Goal: Task Accomplishment & Management: Manage account settings

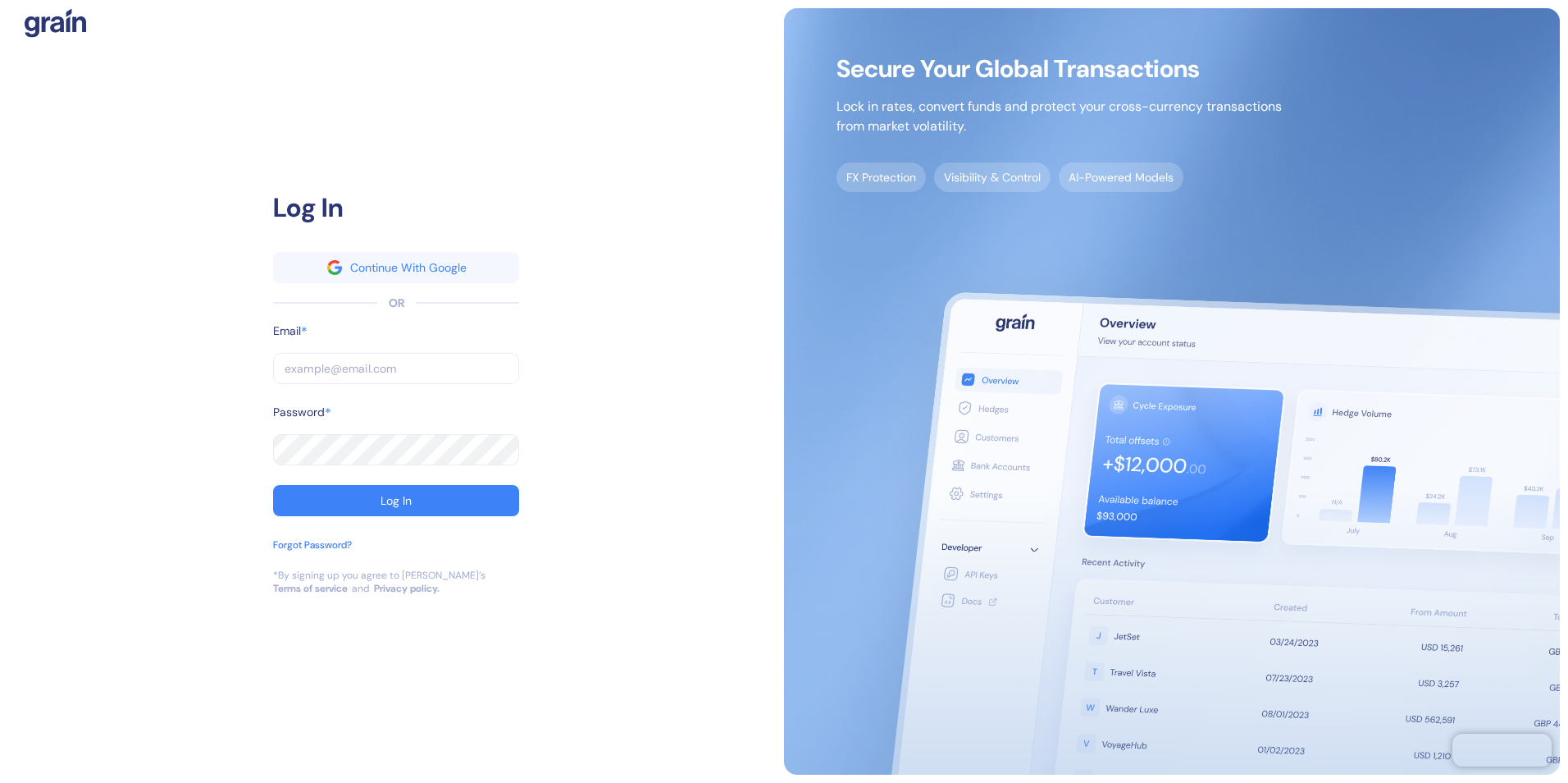
type input "[EMAIL_ADDRESS][PERSON_NAME][PERSON_NAME][DOMAIN_NAME]"
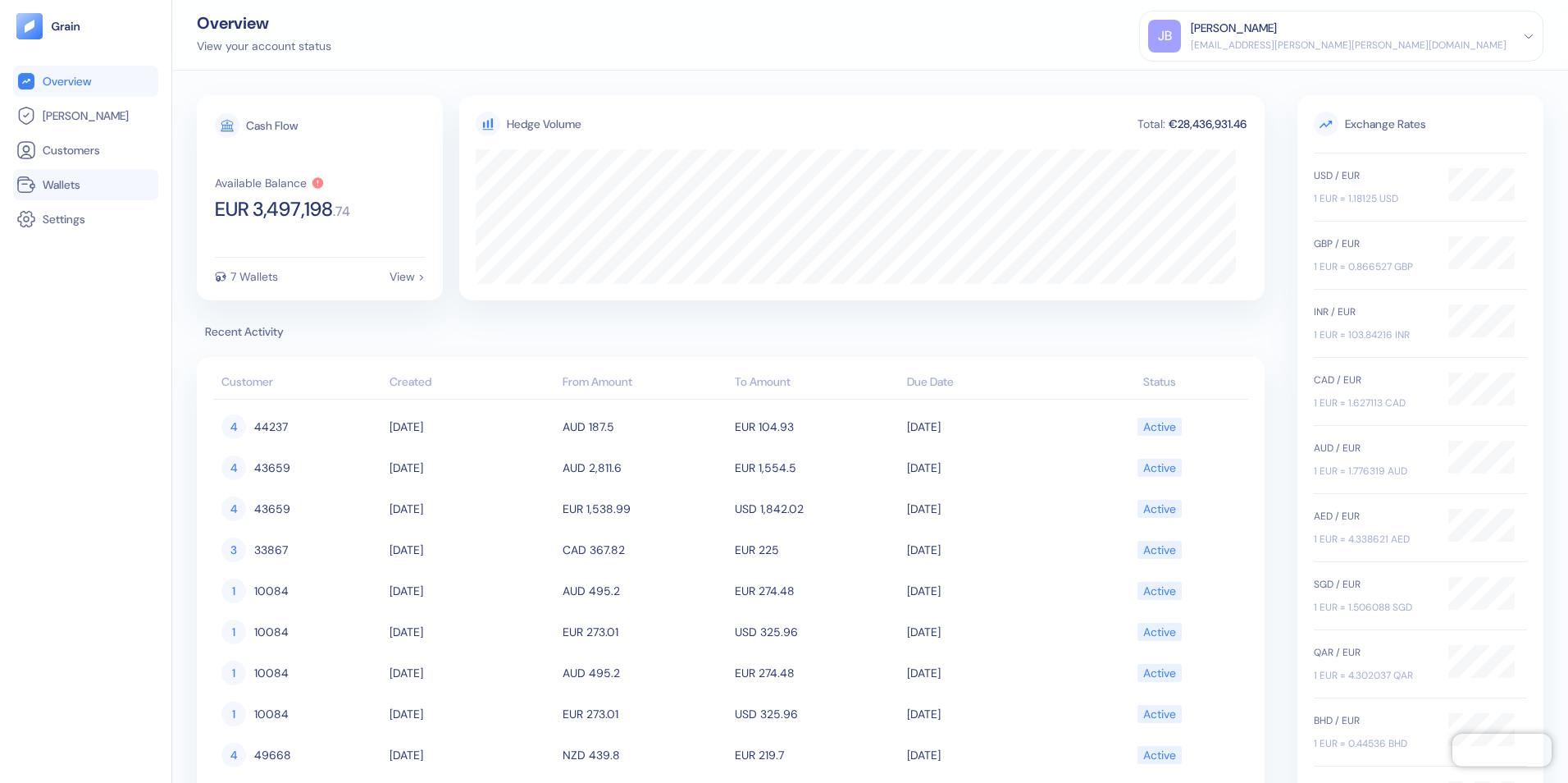
click at [68, 188] on span "Wallets" at bounding box center [62, 184] width 38 height 17
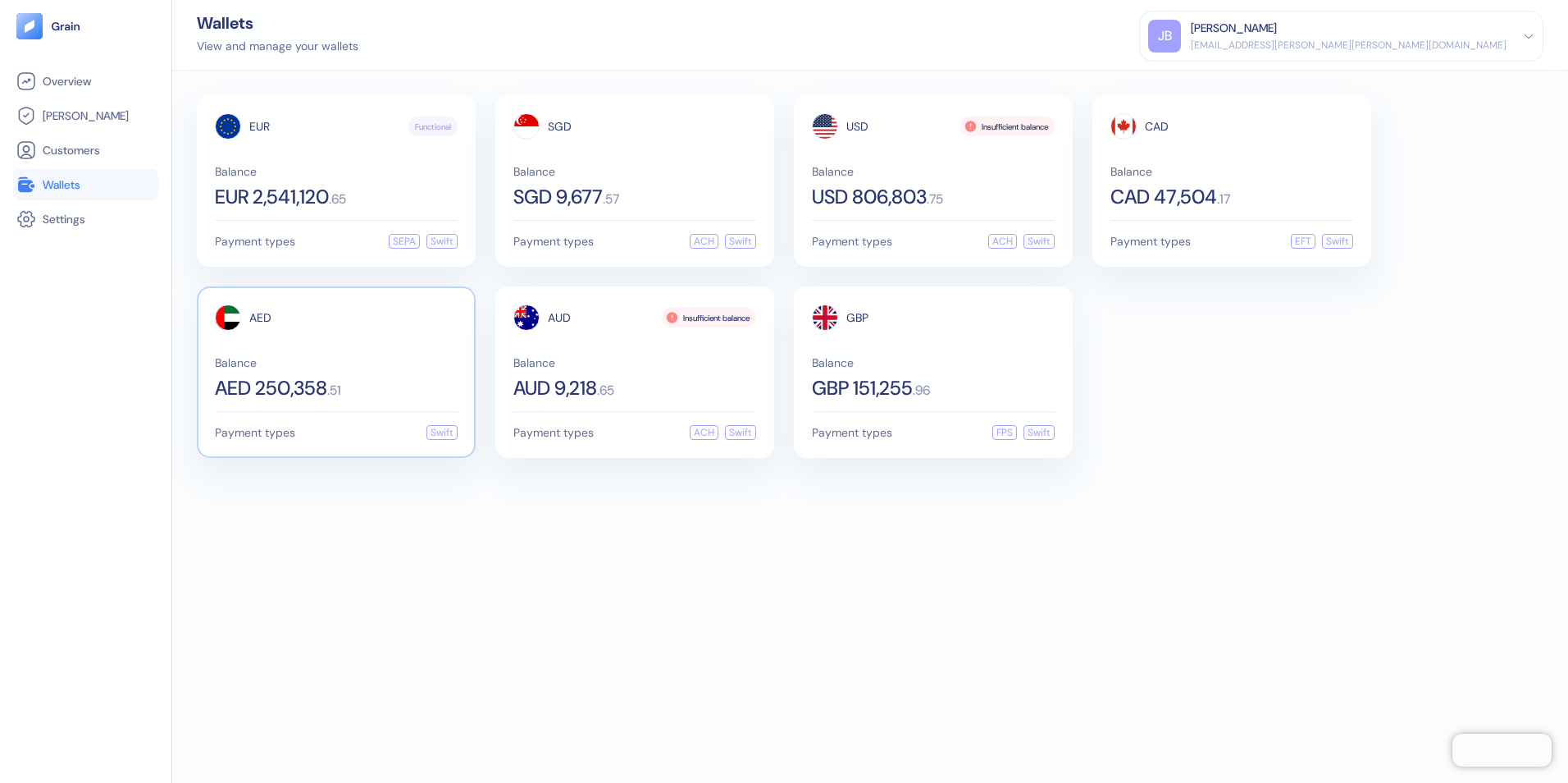
click at [327, 358] on span "Balance" at bounding box center [336, 363] width 243 height 12
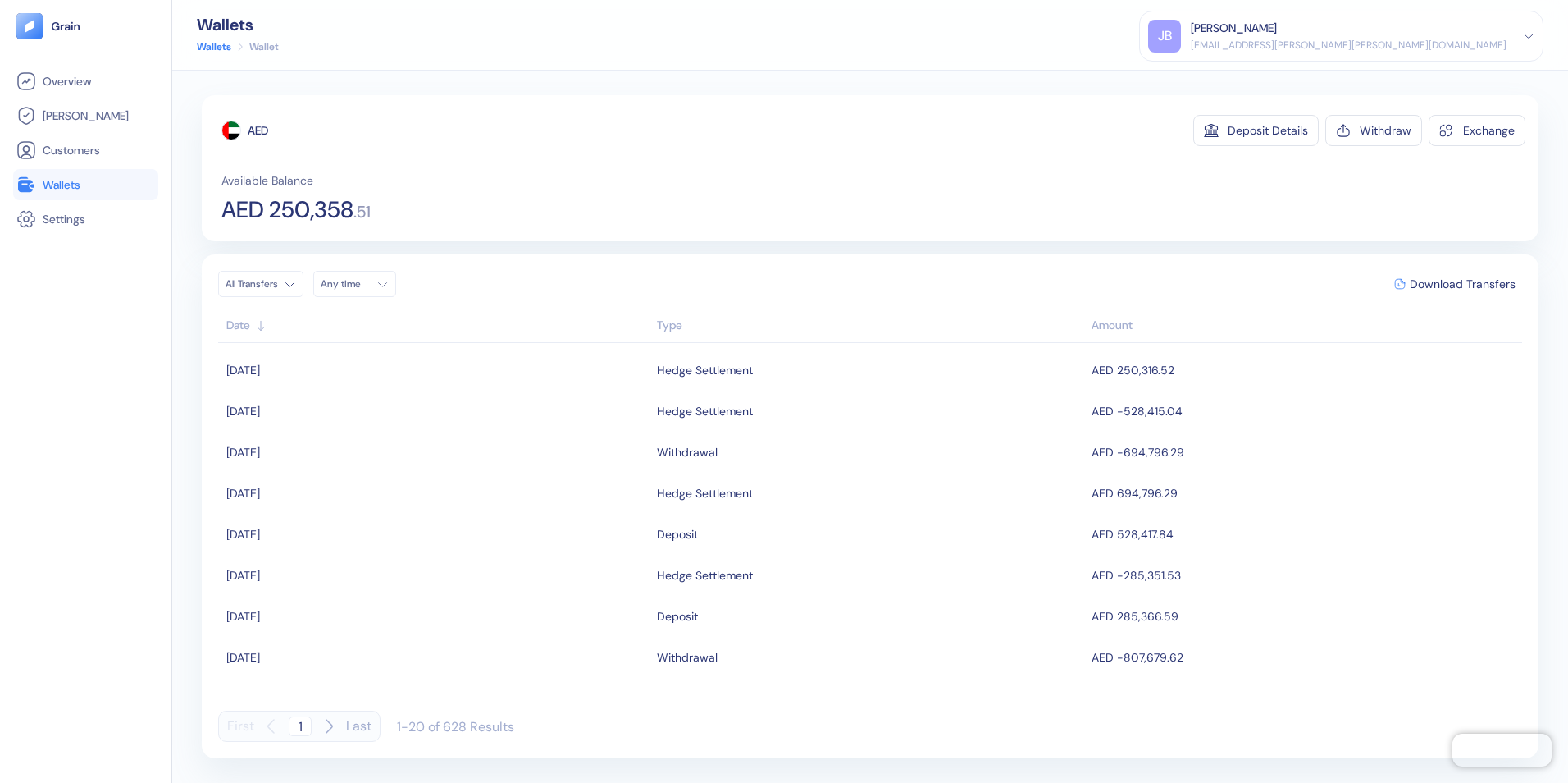
click at [60, 182] on span "Wallets" at bounding box center [62, 184] width 38 height 17
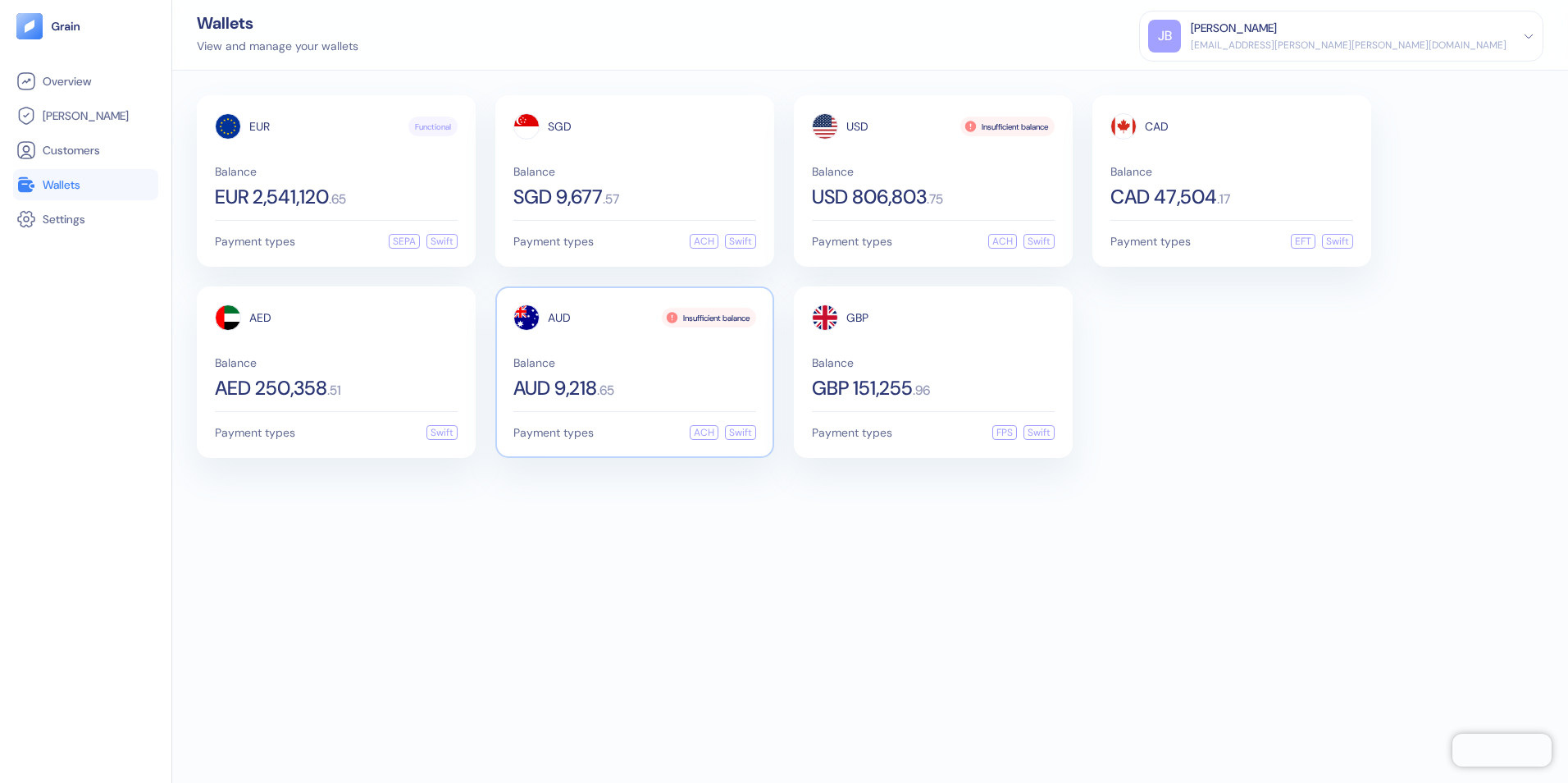
click at [597, 381] on span "AUD 9,218" at bounding box center [555, 388] width 83 height 20
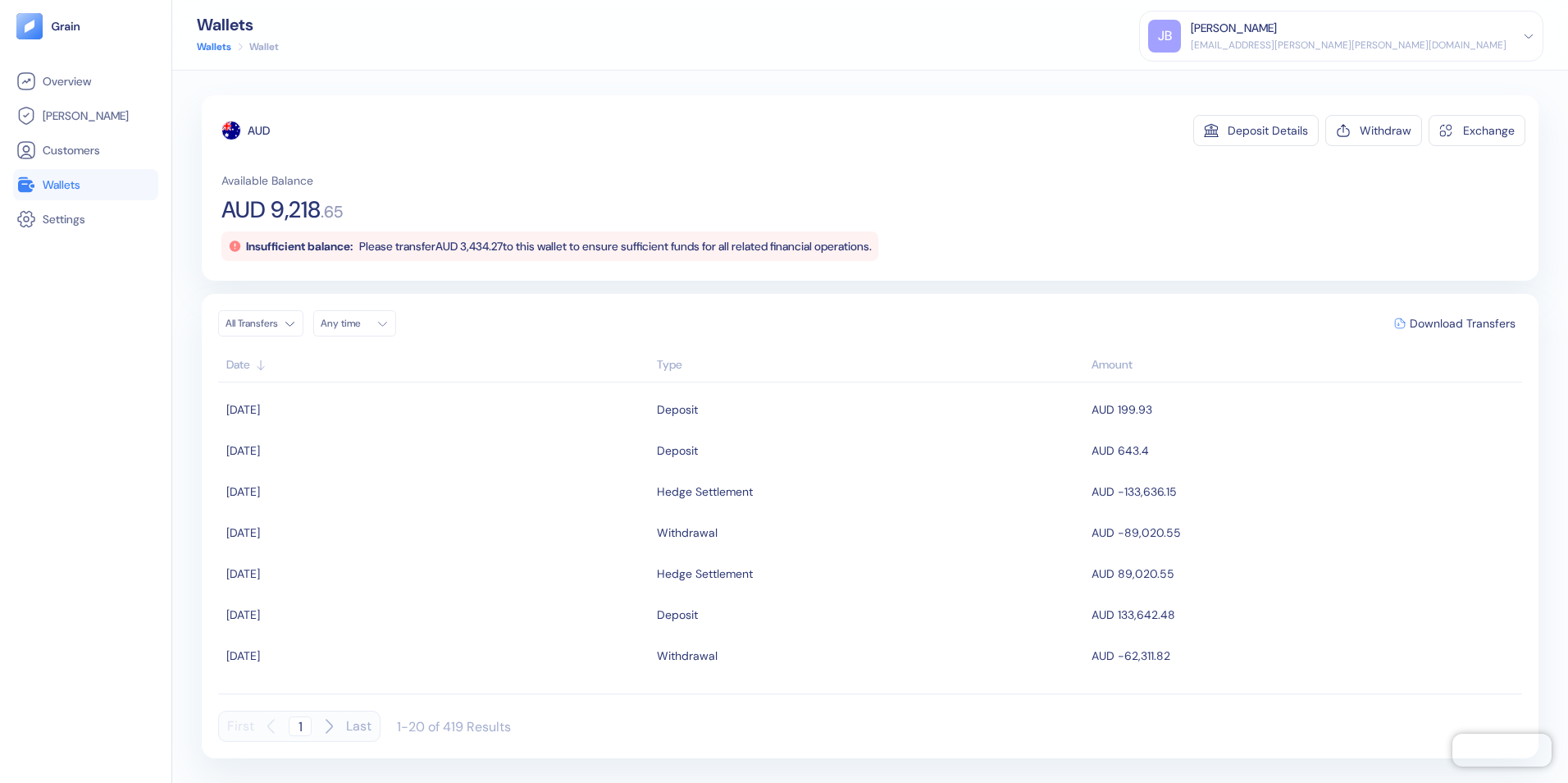
click at [64, 185] on span "Wallets" at bounding box center [62, 184] width 38 height 17
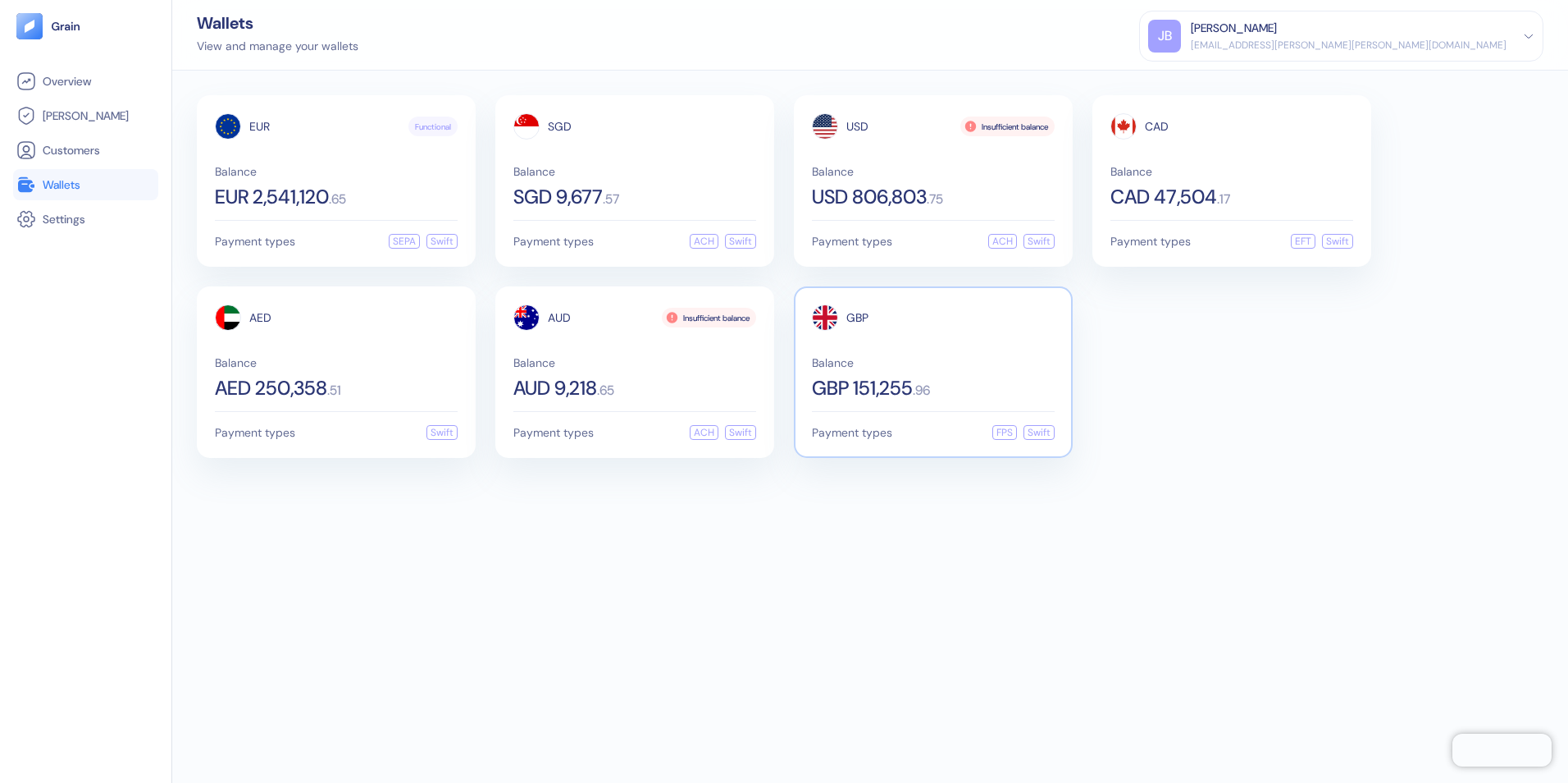
click at [963, 361] on span "Balance" at bounding box center [933, 363] width 243 height 12
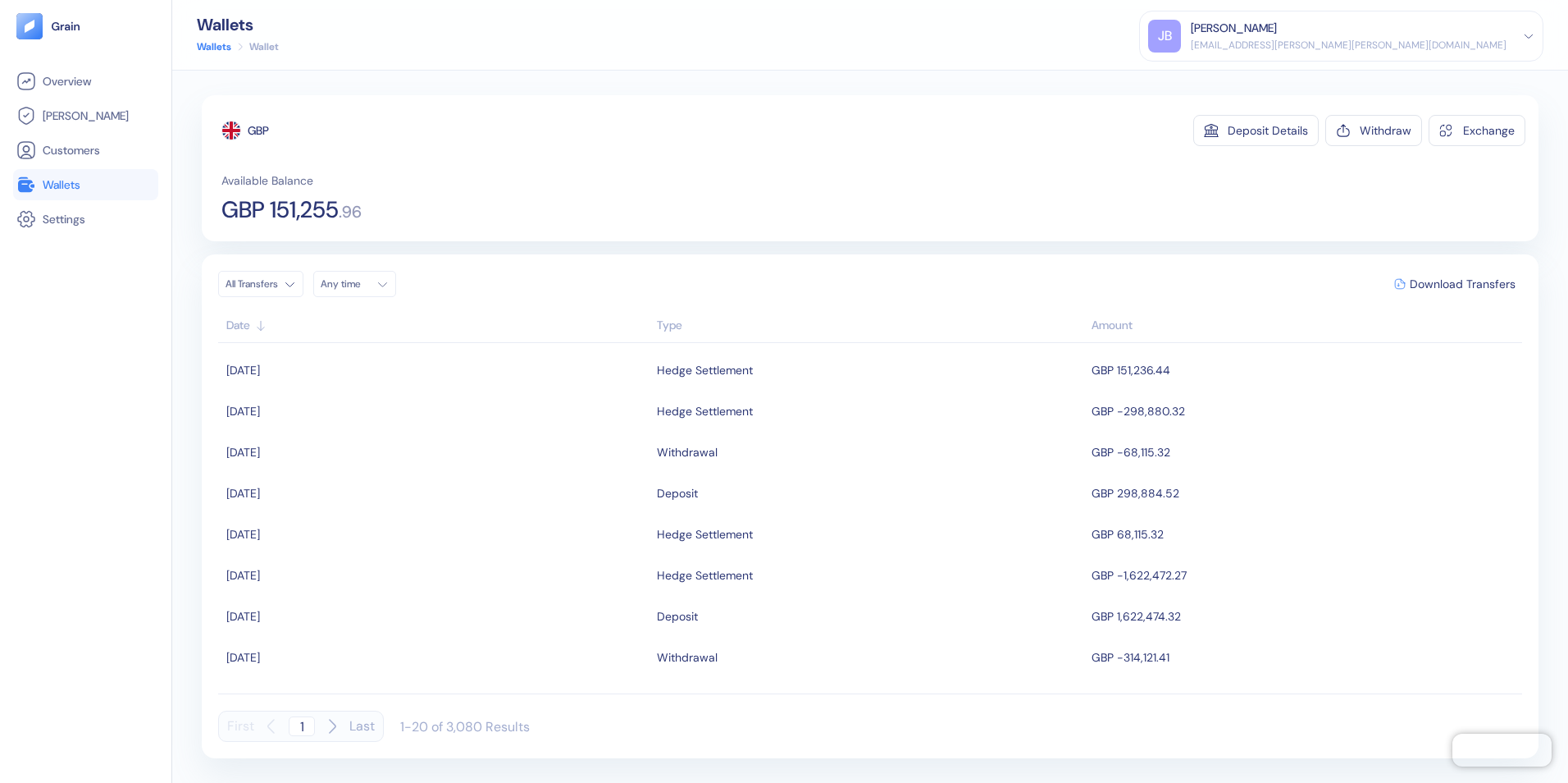
click at [62, 190] on span "Wallets" at bounding box center [62, 184] width 38 height 17
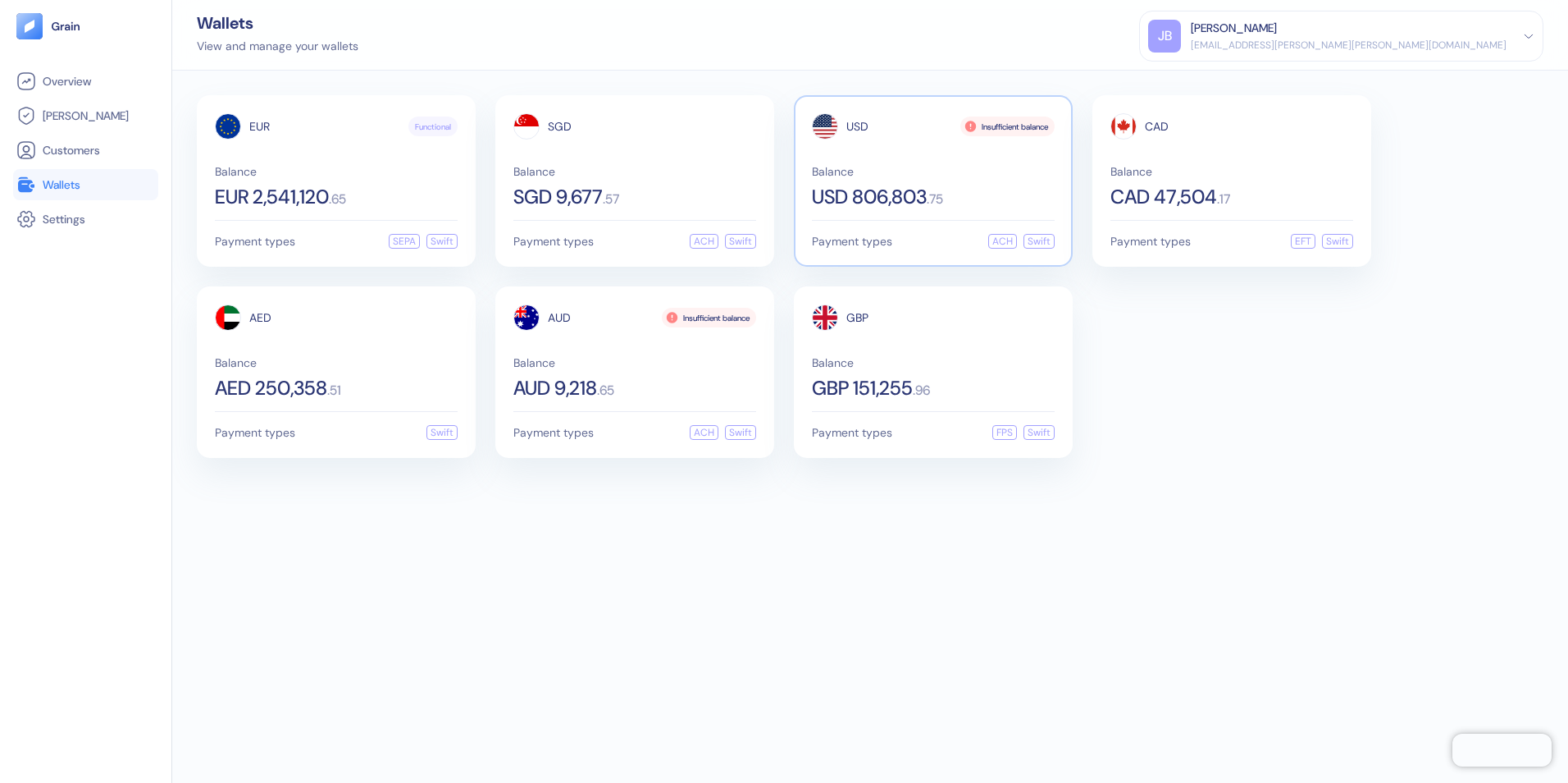
click at [894, 180] on div "Balance USD 806,803 . 75" at bounding box center [933, 186] width 243 height 41
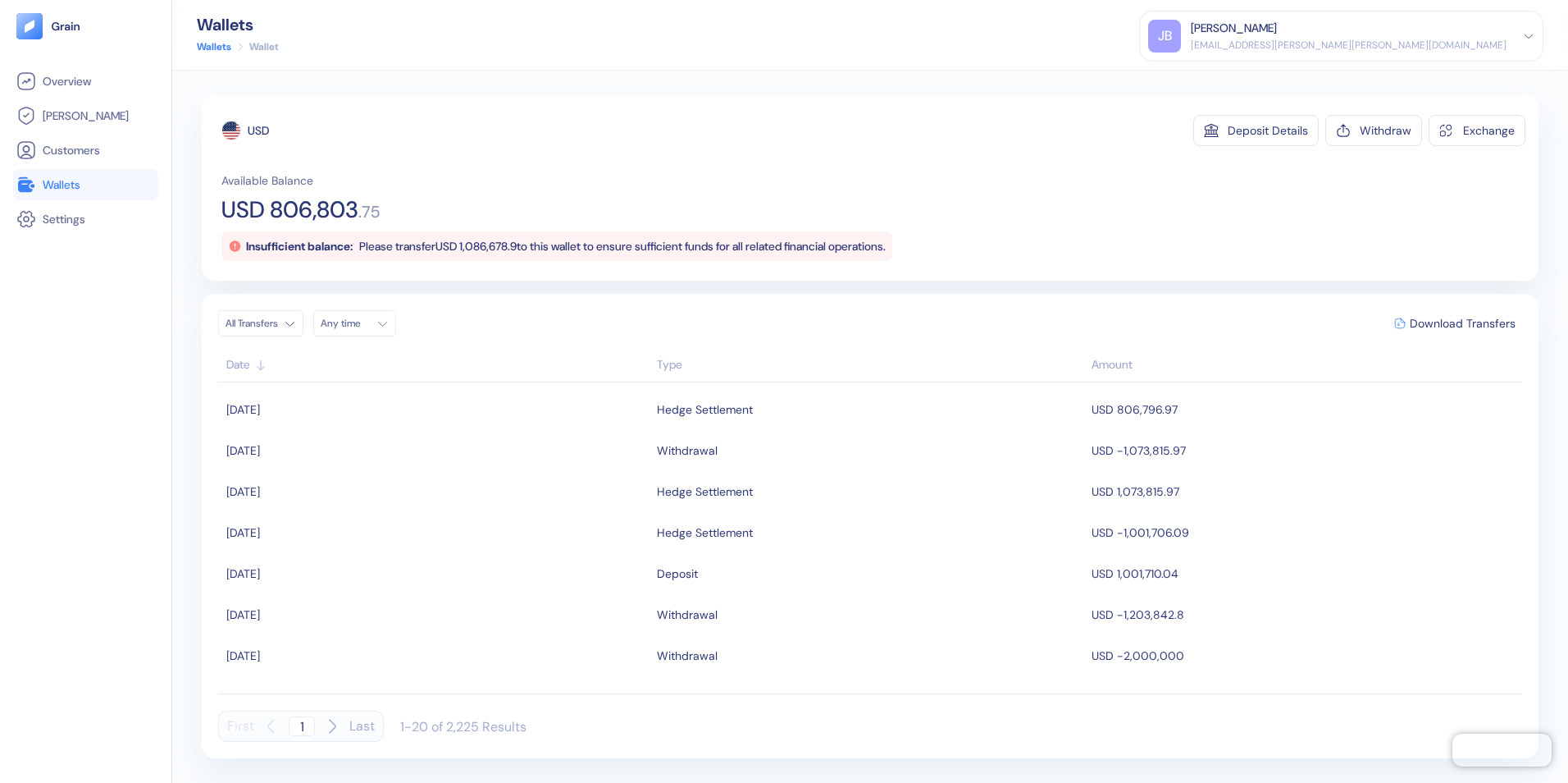
click at [61, 185] on span "Wallets" at bounding box center [62, 184] width 38 height 17
